Goal: Information Seeking & Learning: Learn about a topic

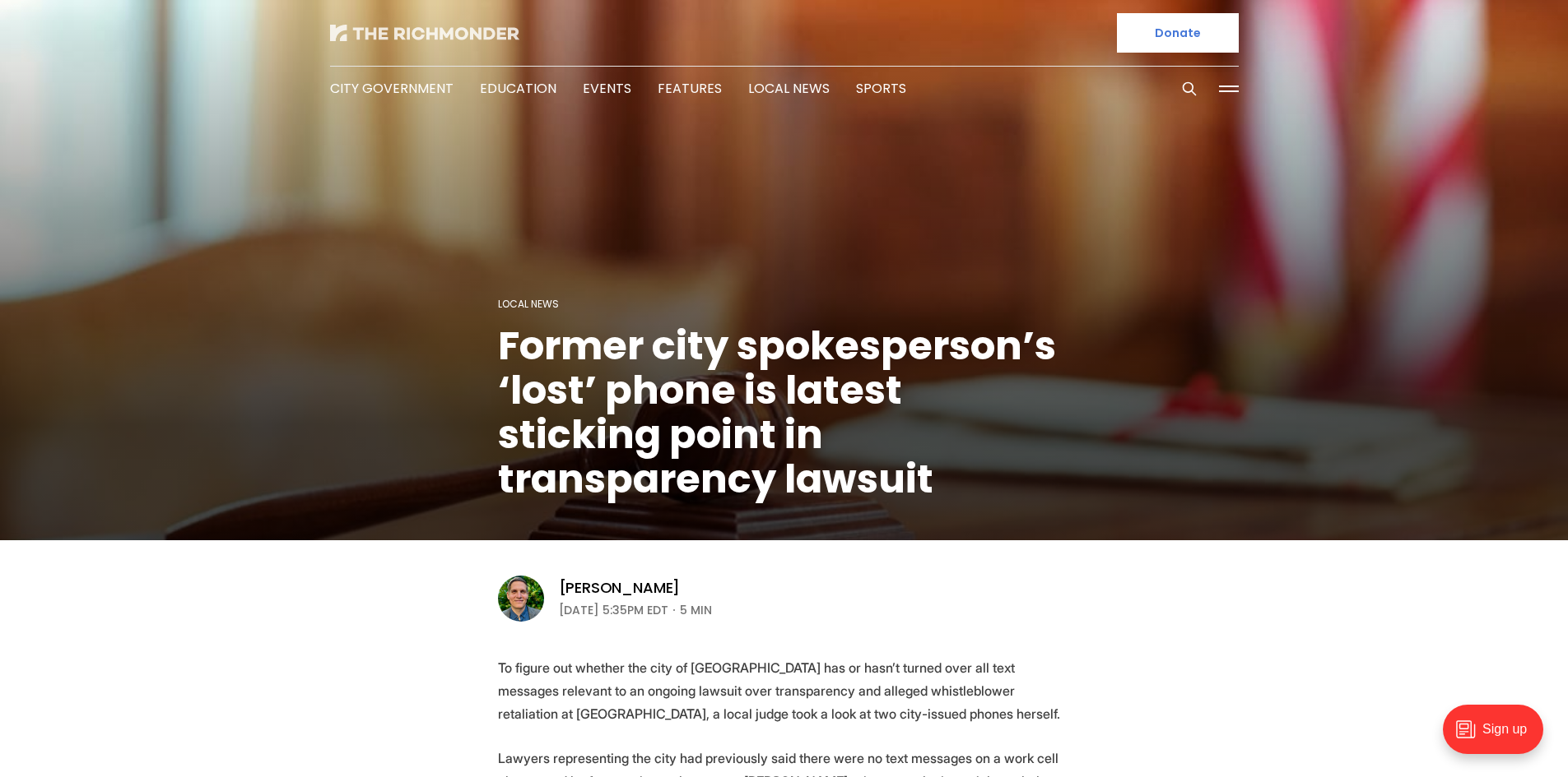
click at [404, 36] on img at bounding box center [424, 33] width 189 height 17
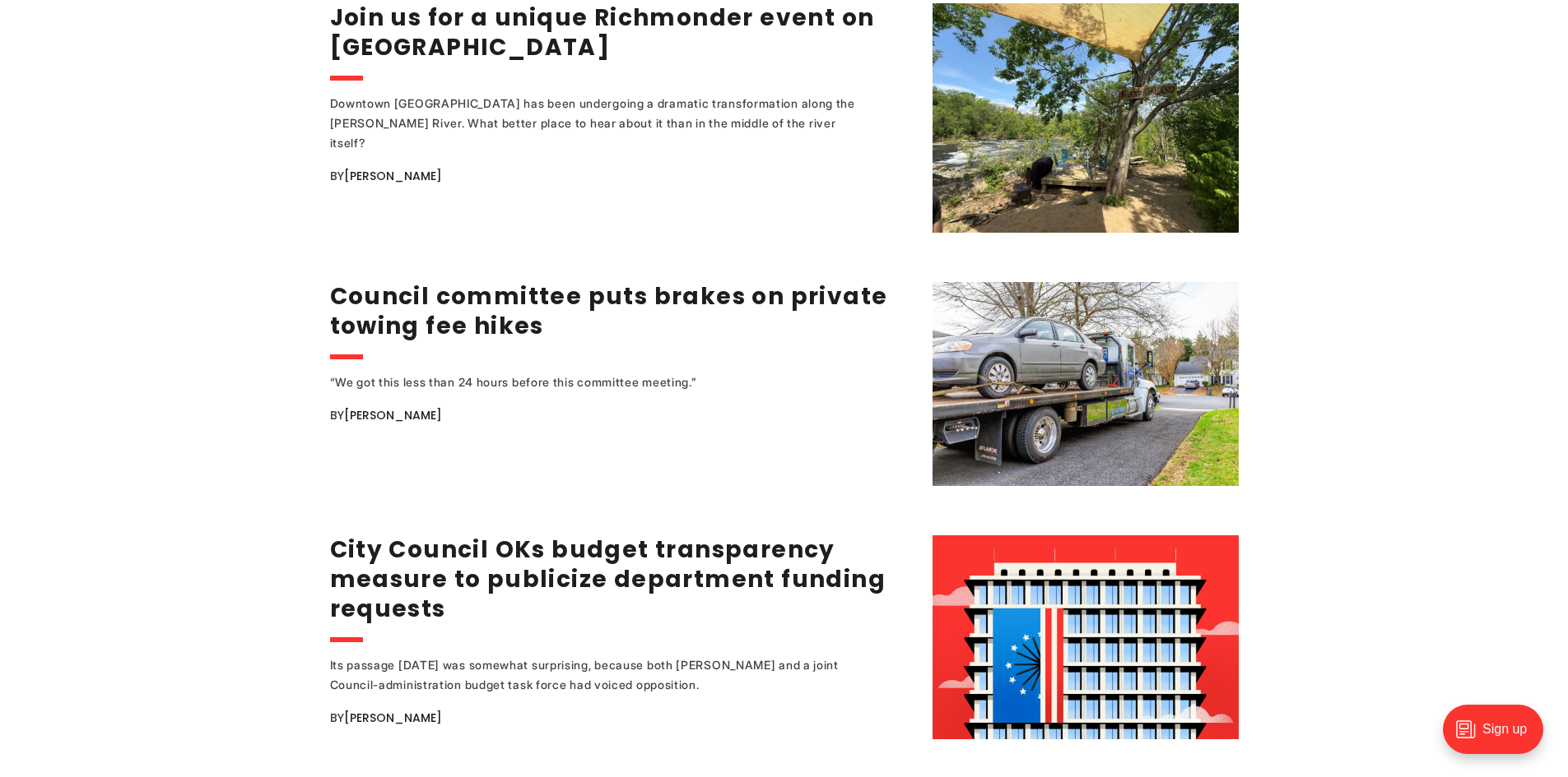
scroll to position [2139, 0]
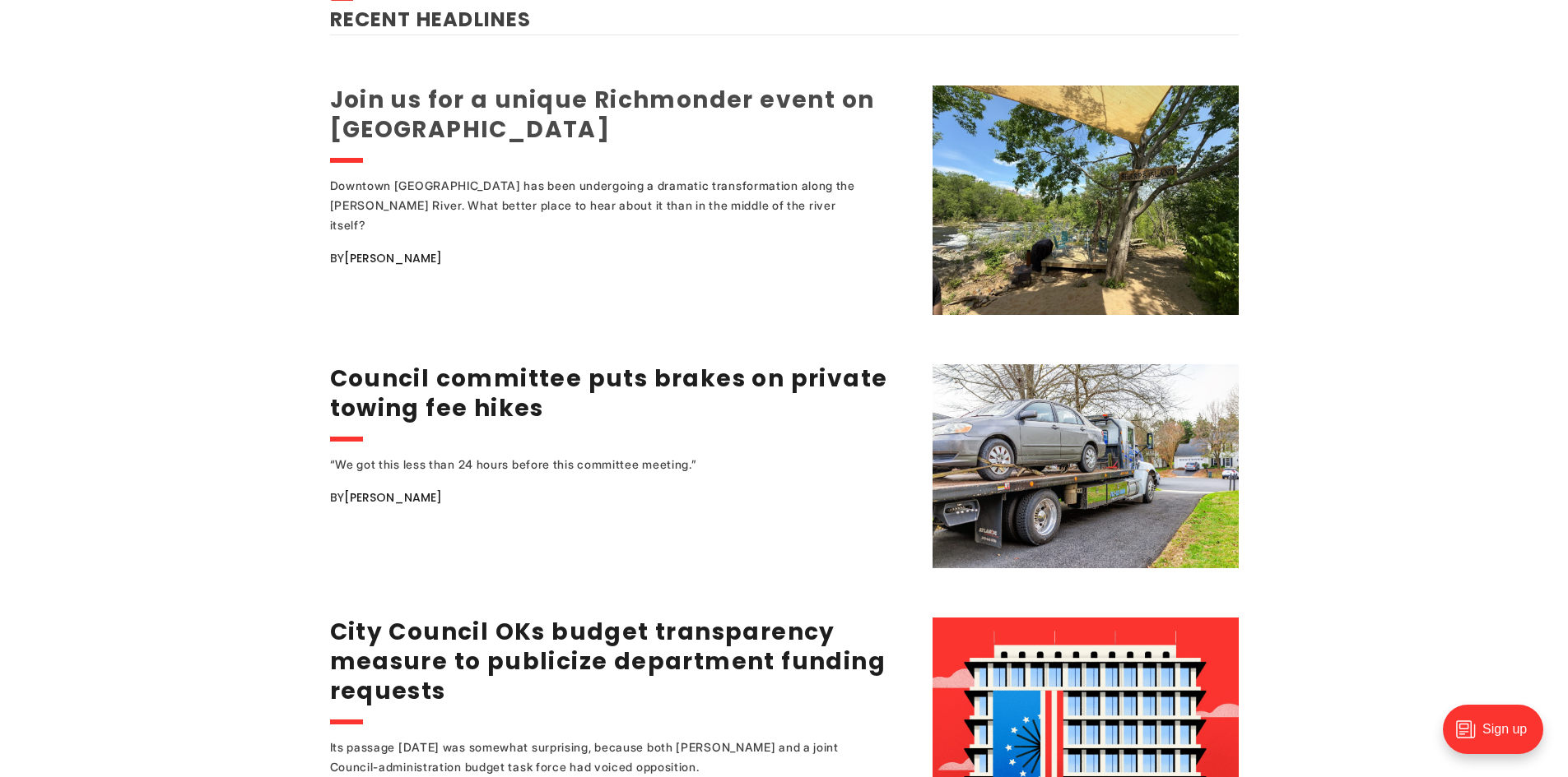
click at [366, 84] on link "Join us for a unique Richmonder event on [GEOGRAPHIC_DATA]" at bounding box center [602, 114] width 544 height 61
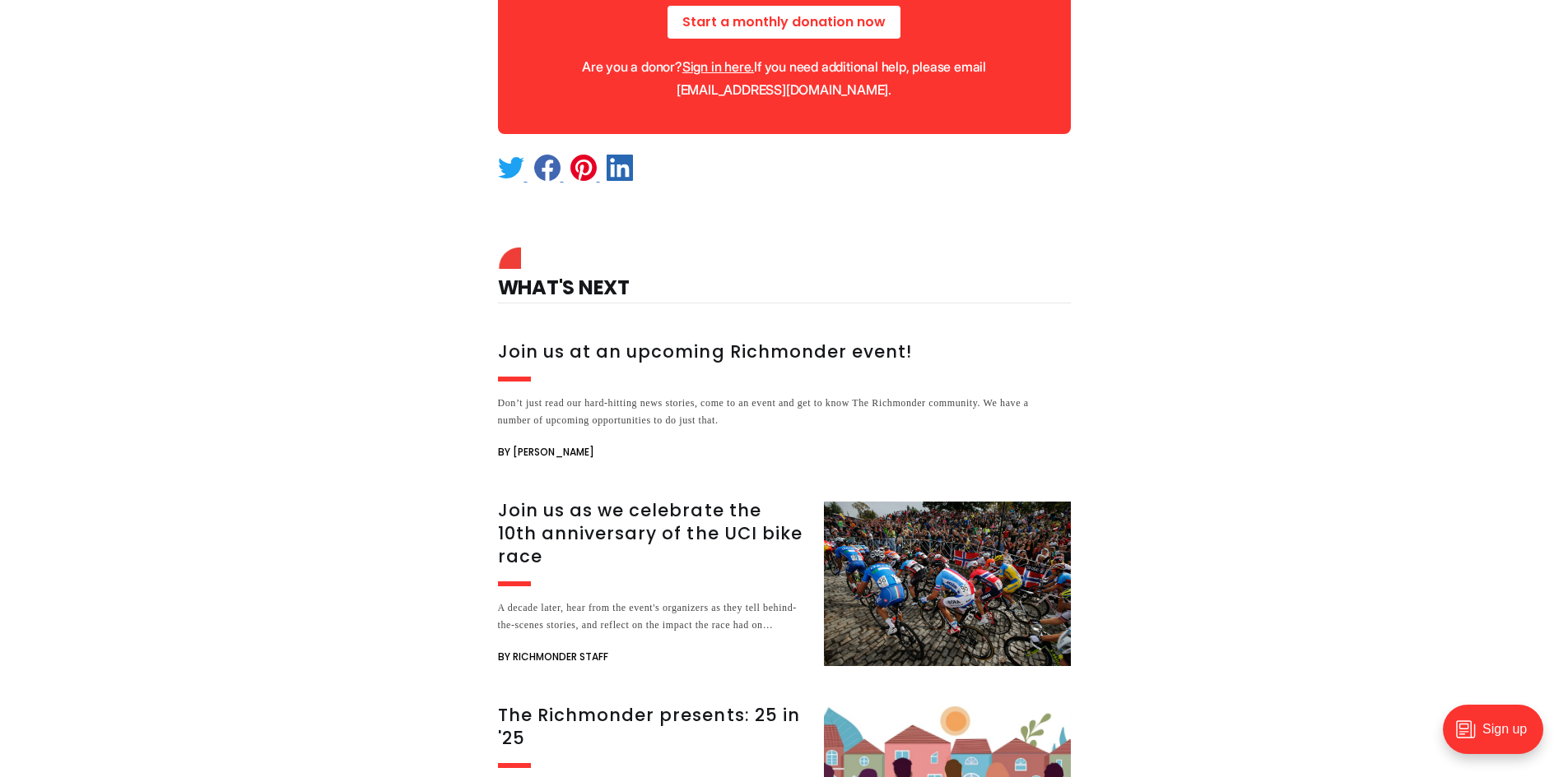
scroll to position [1480, 0]
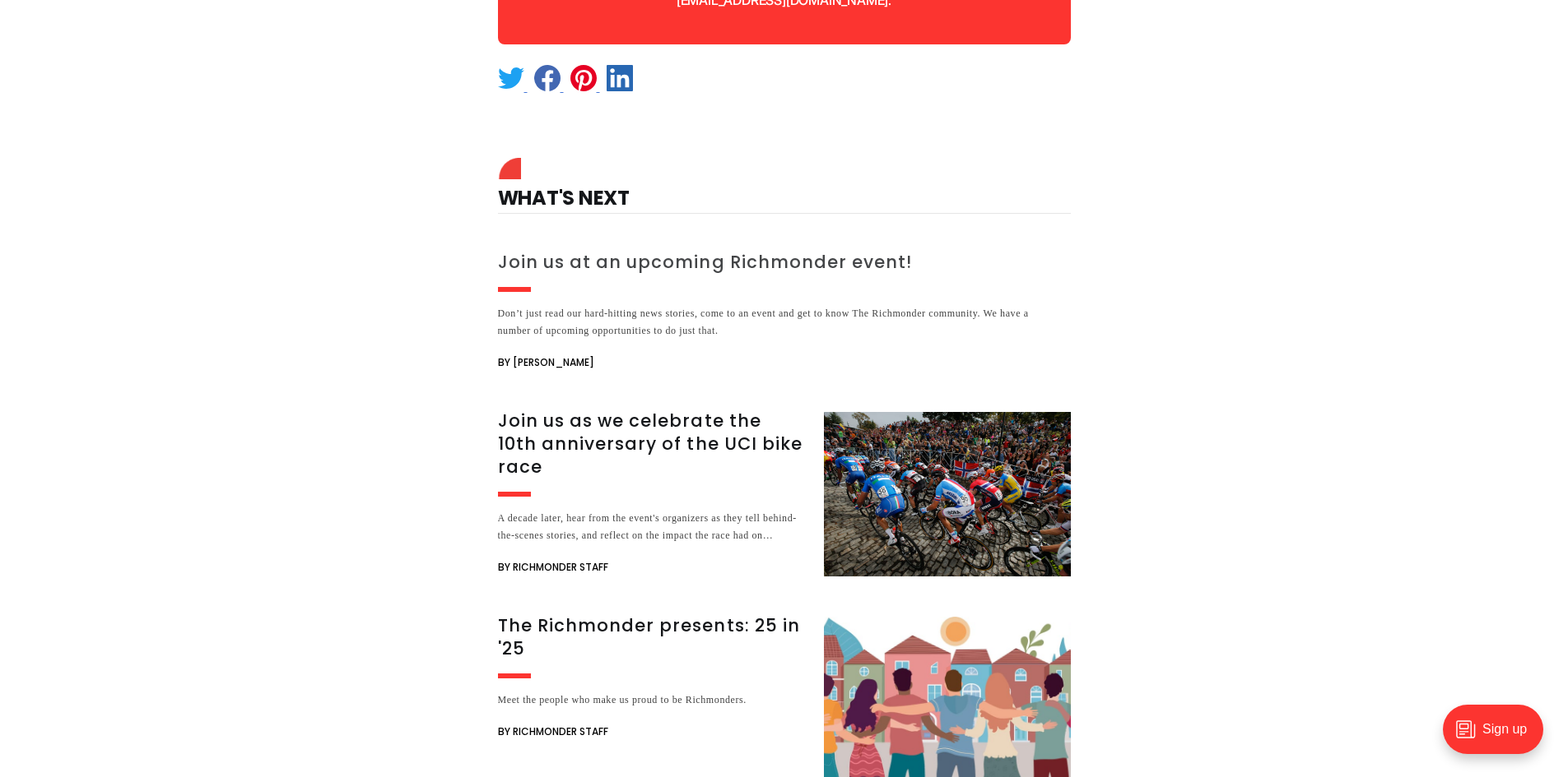
click at [542, 268] on h3 "Join us at an upcoming Richmonder event!" at bounding box center [765, 263] width 535 height 23
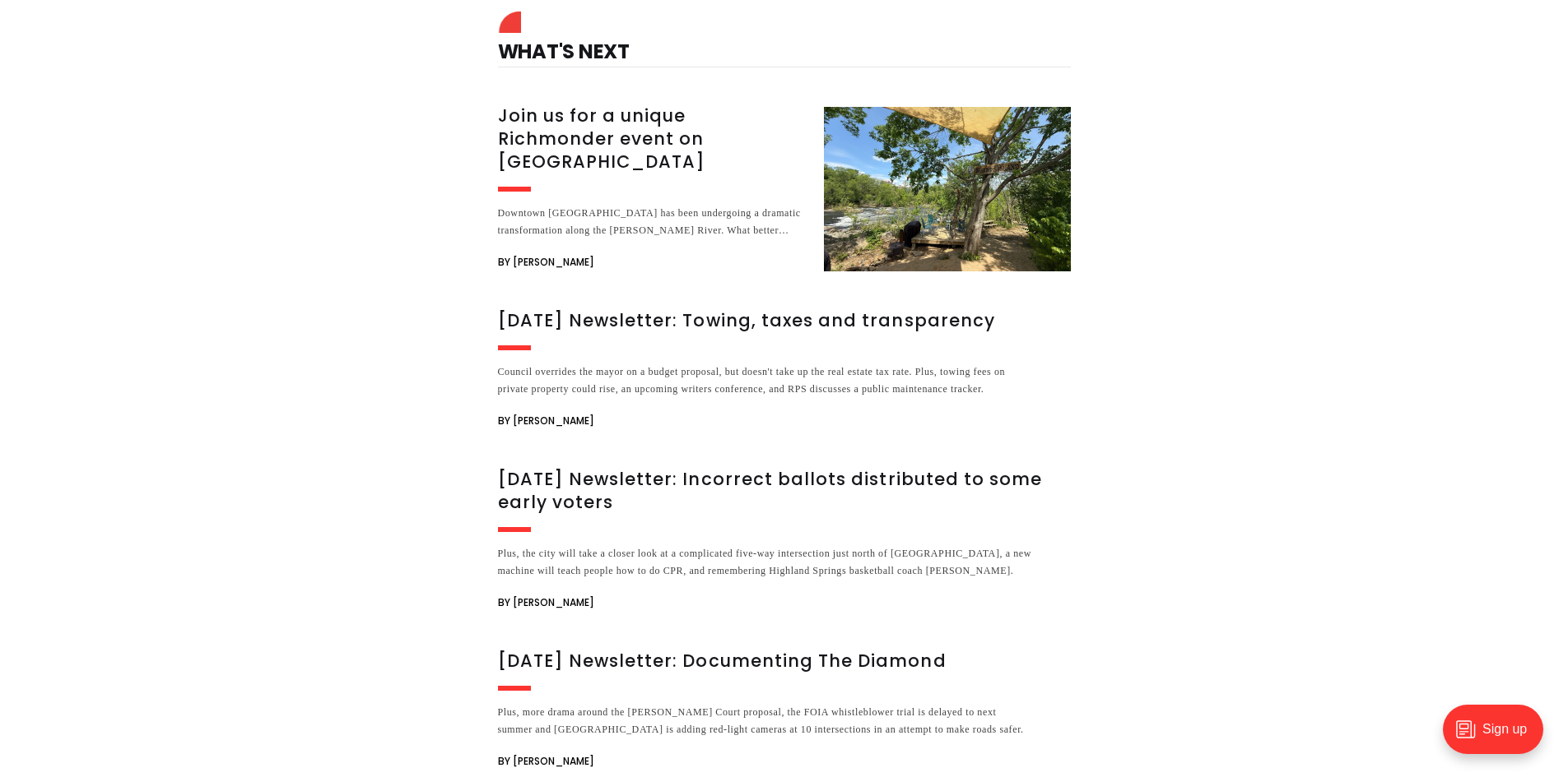
scroll to position [2056, 0]
